Goal: Information Seeking & Learning: Find specific page/section

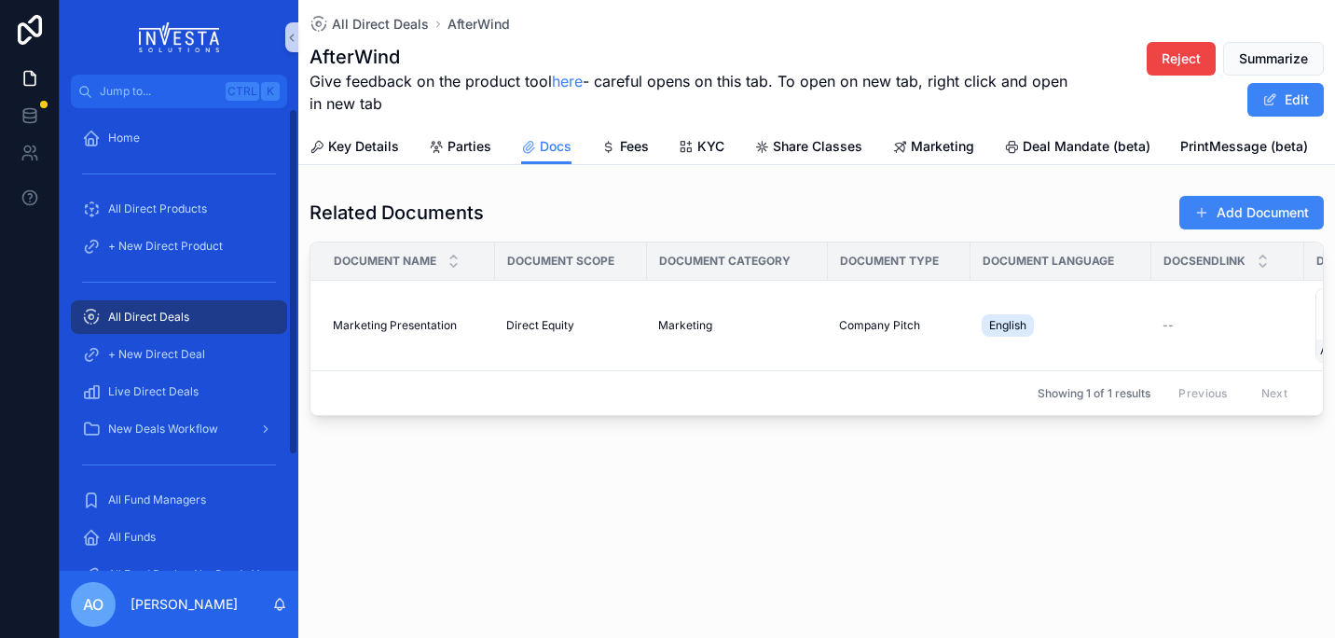
click at [155, 308] on div "All Direct Deals" at bounding box center [179, 317] width 194 height 30
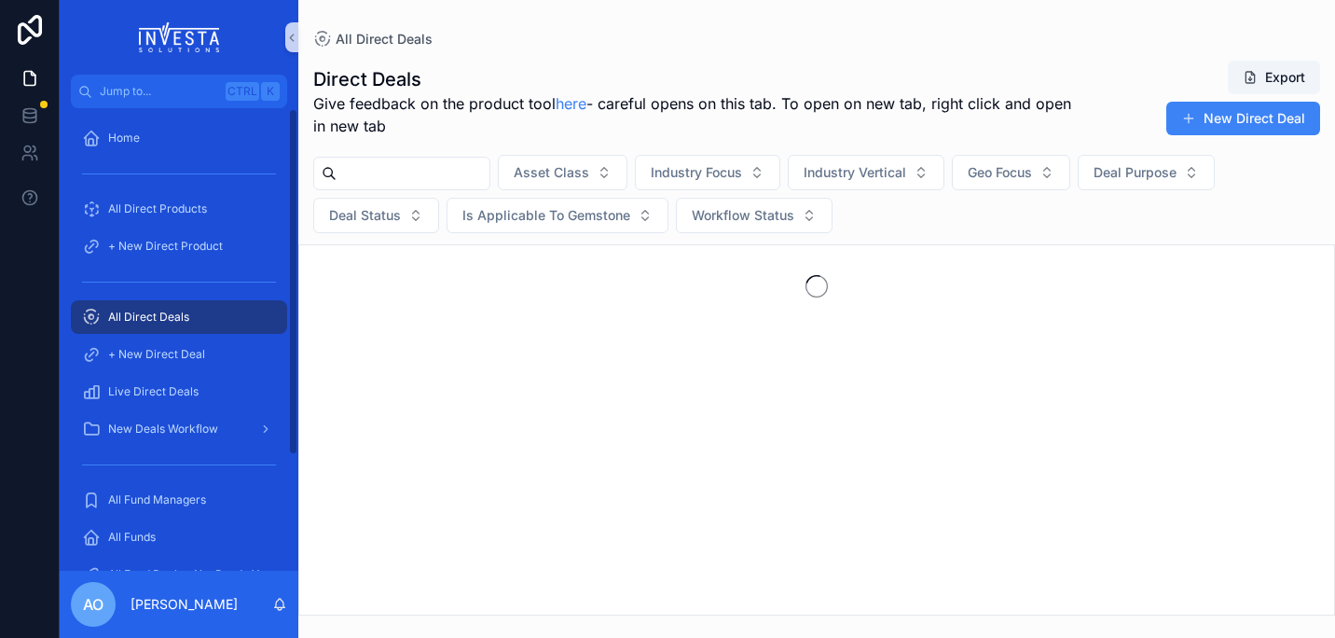
click at [403, 174] on input "scrollable content" at bounding box center [413, 173] width 153 height 26
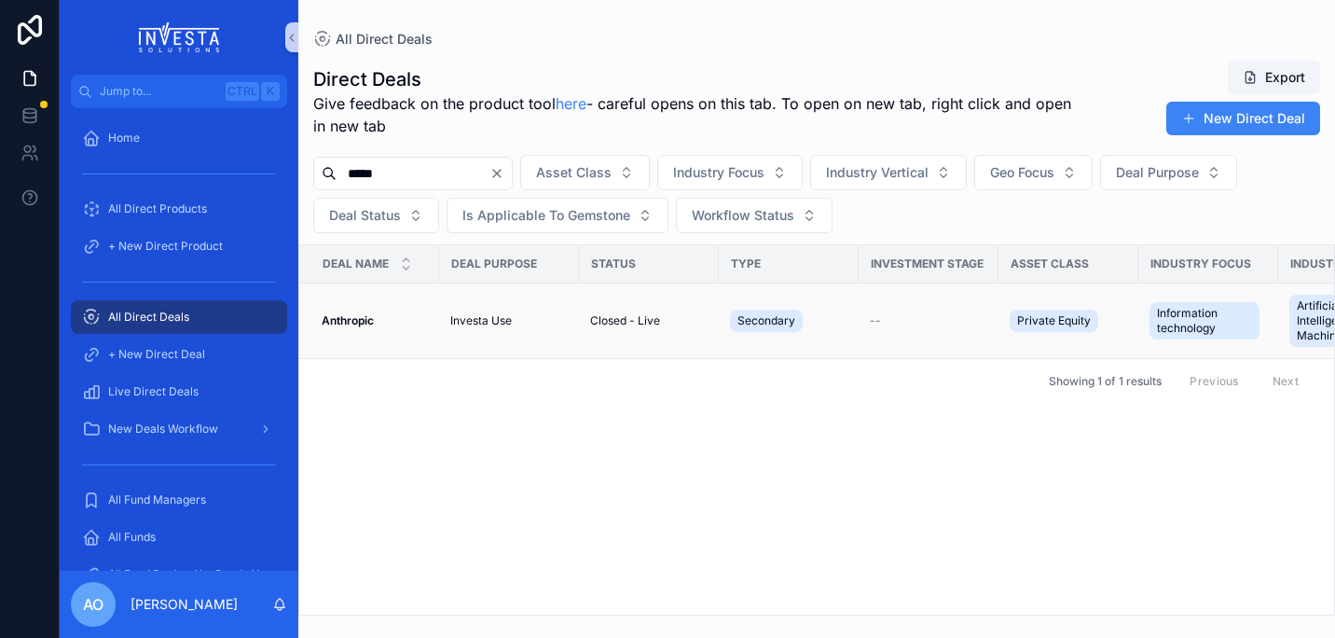
type input "*****"
click at [360, 321] on strong "Anthropic" at bounding box center [348, 320] width 52 height 14
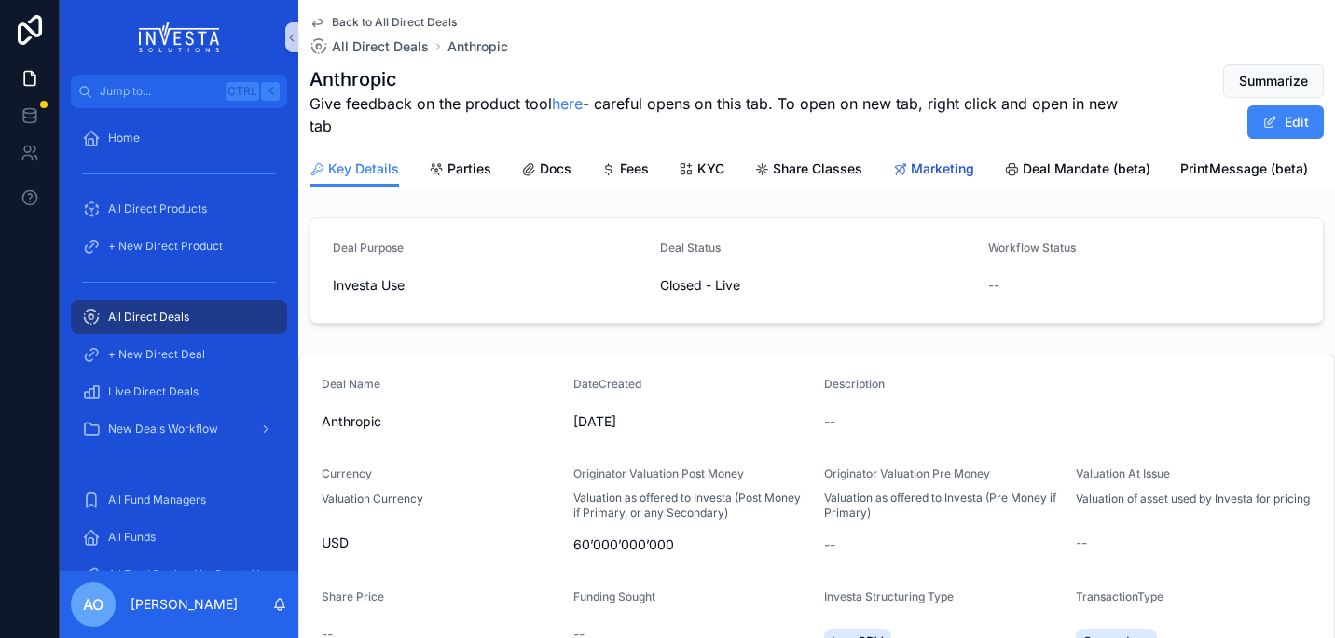
click at [947, 165] on span "Marketing" at bounding box center [942, 168] width 63 height 19
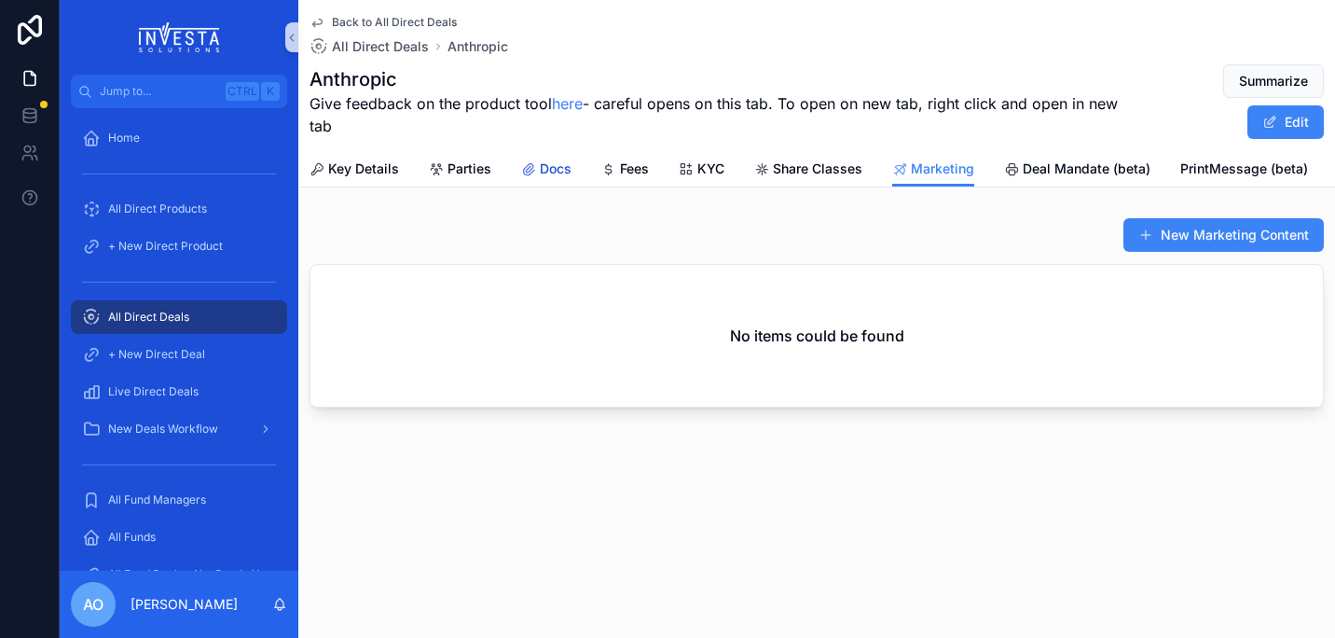
click at [549, 170] on span "Docs" at bounding box center [556, 168] width 32 height 19
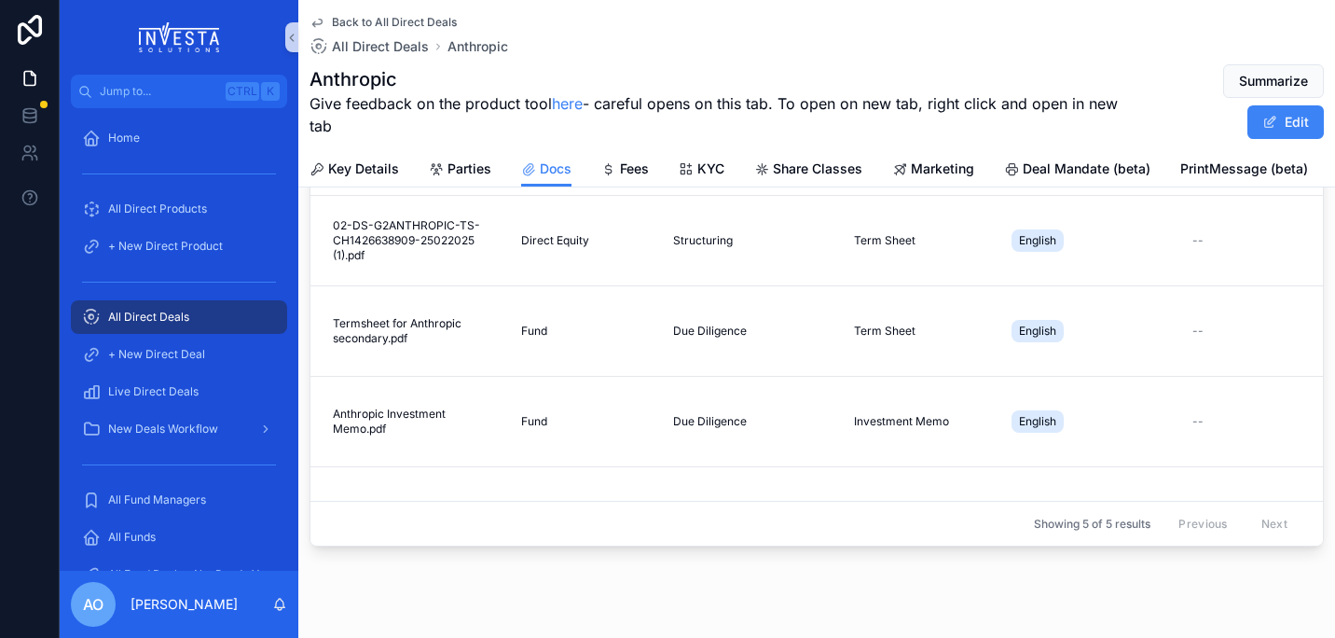
scroll to position [213, 0]
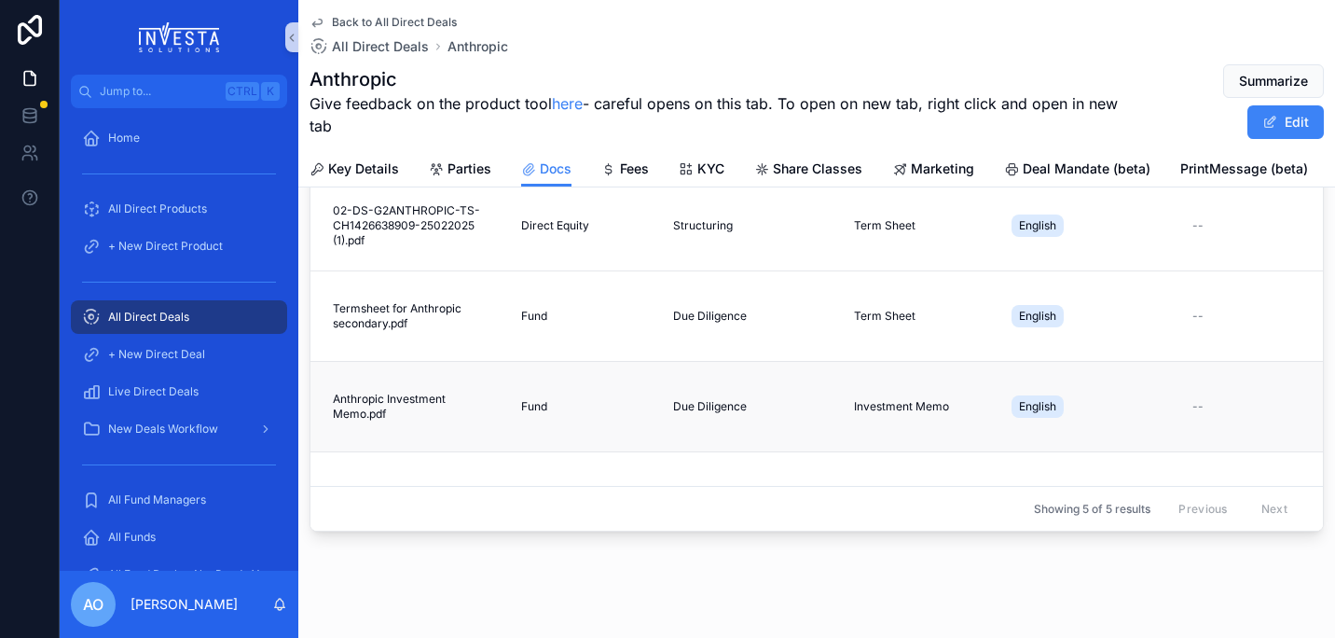
click at [398, 399] on span "Anthropic Investment Memo.pdf" at bounding box center [416, 407] width 166 height 30
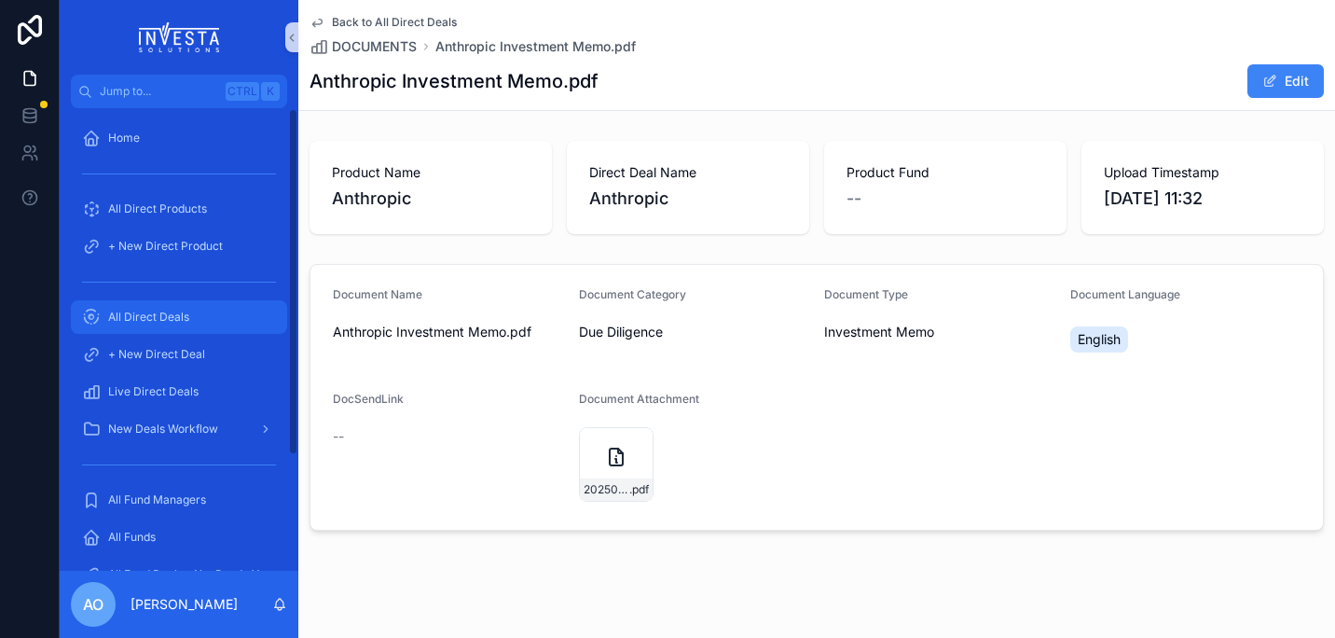
click at [181, 310] on span "All Direct Deals" at bounding box center [148, 317] width 81 height 15
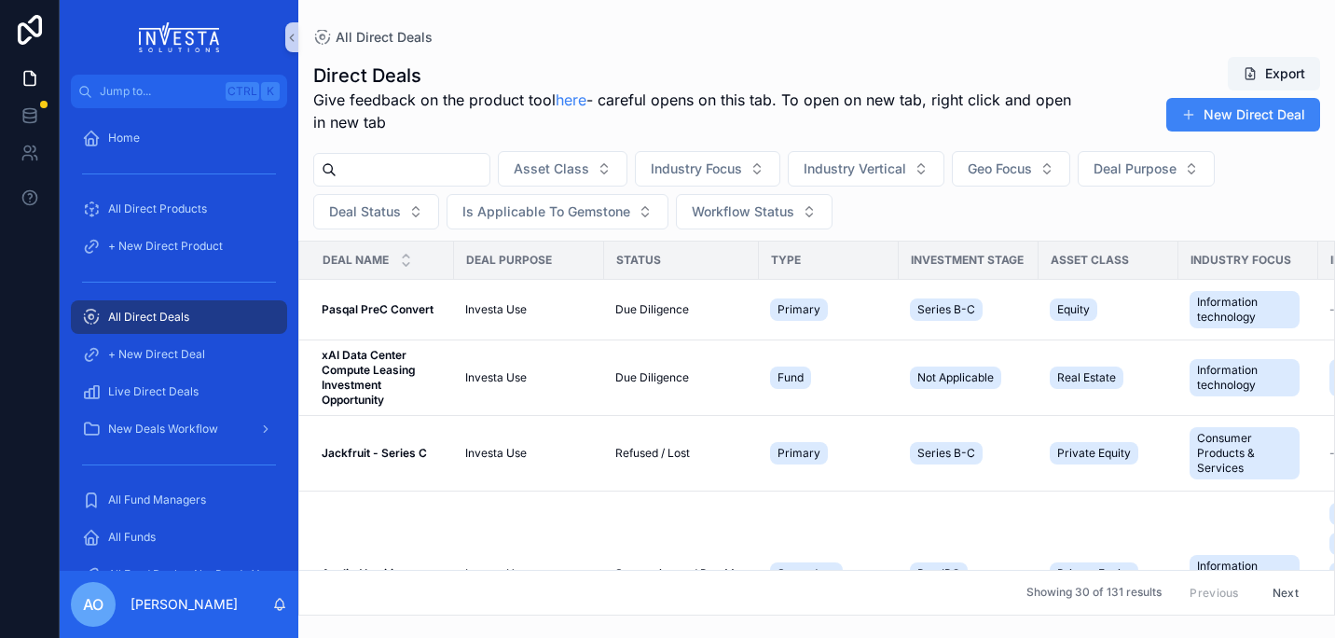
click at [392, 166] on input "scrollable content" at bounding box center [413, 170] width 153 height 26
type input "*******"
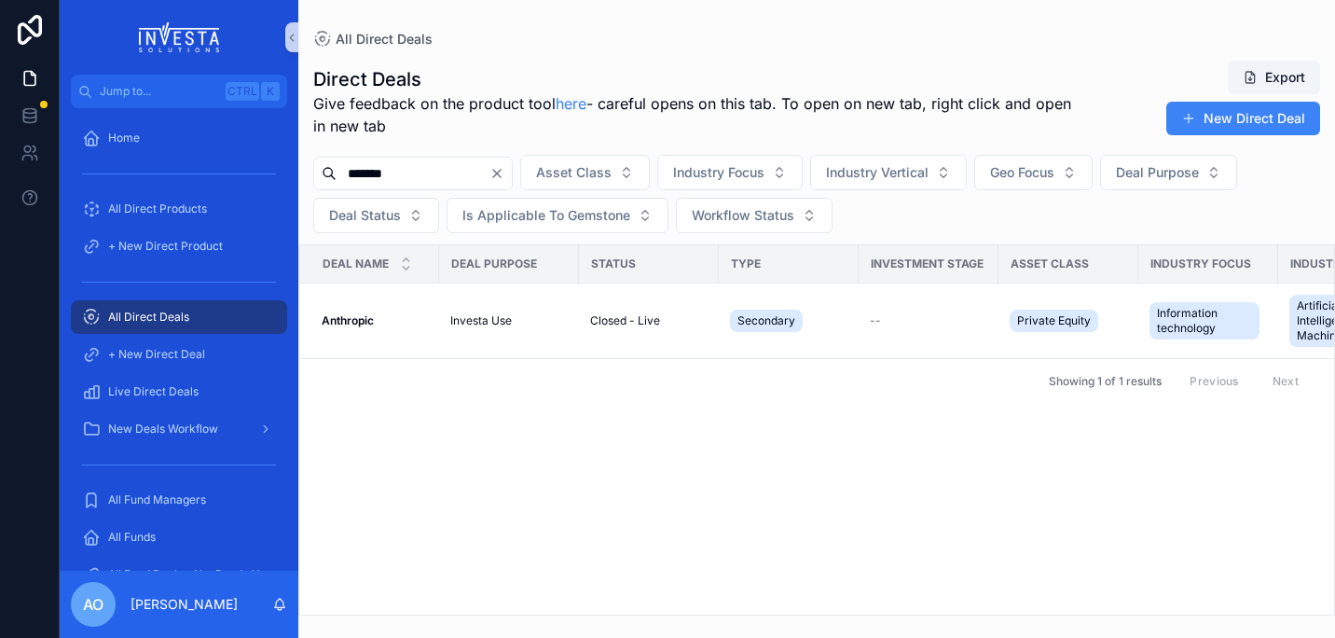
click at [1144, 588] on div "Deal Name Deal Purpose Status Type Investment Stage Asset Class Industry Focus …" at bounding box center [816, 429] width 1035 height 369
